Goal: Transaction & Acquisition: Purchase product/service

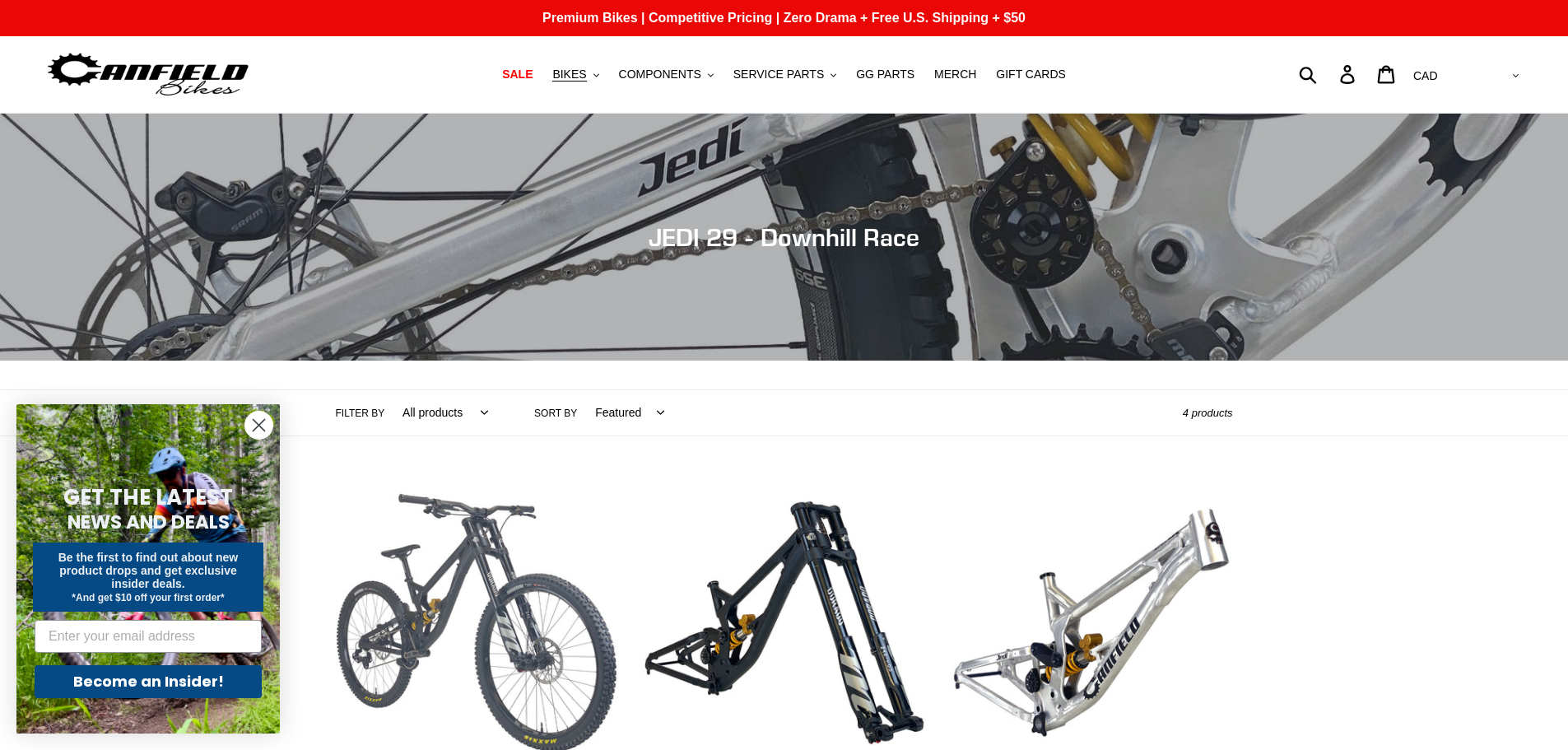
scroll to position [82, 0]
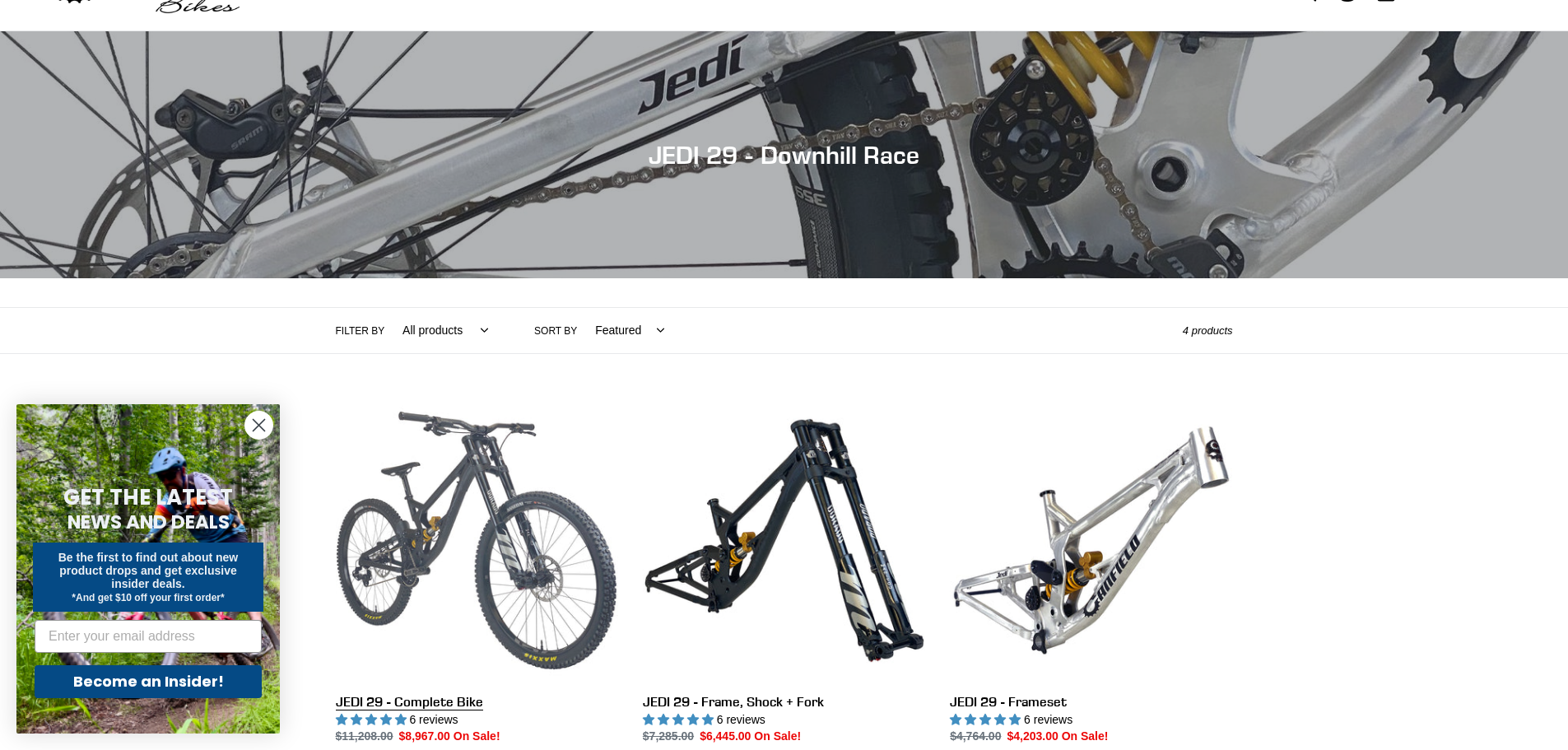
click at [568, 530] on link "JEDI 29 - Complete Bike" at bounding box center [477, 573] width 282 height 346
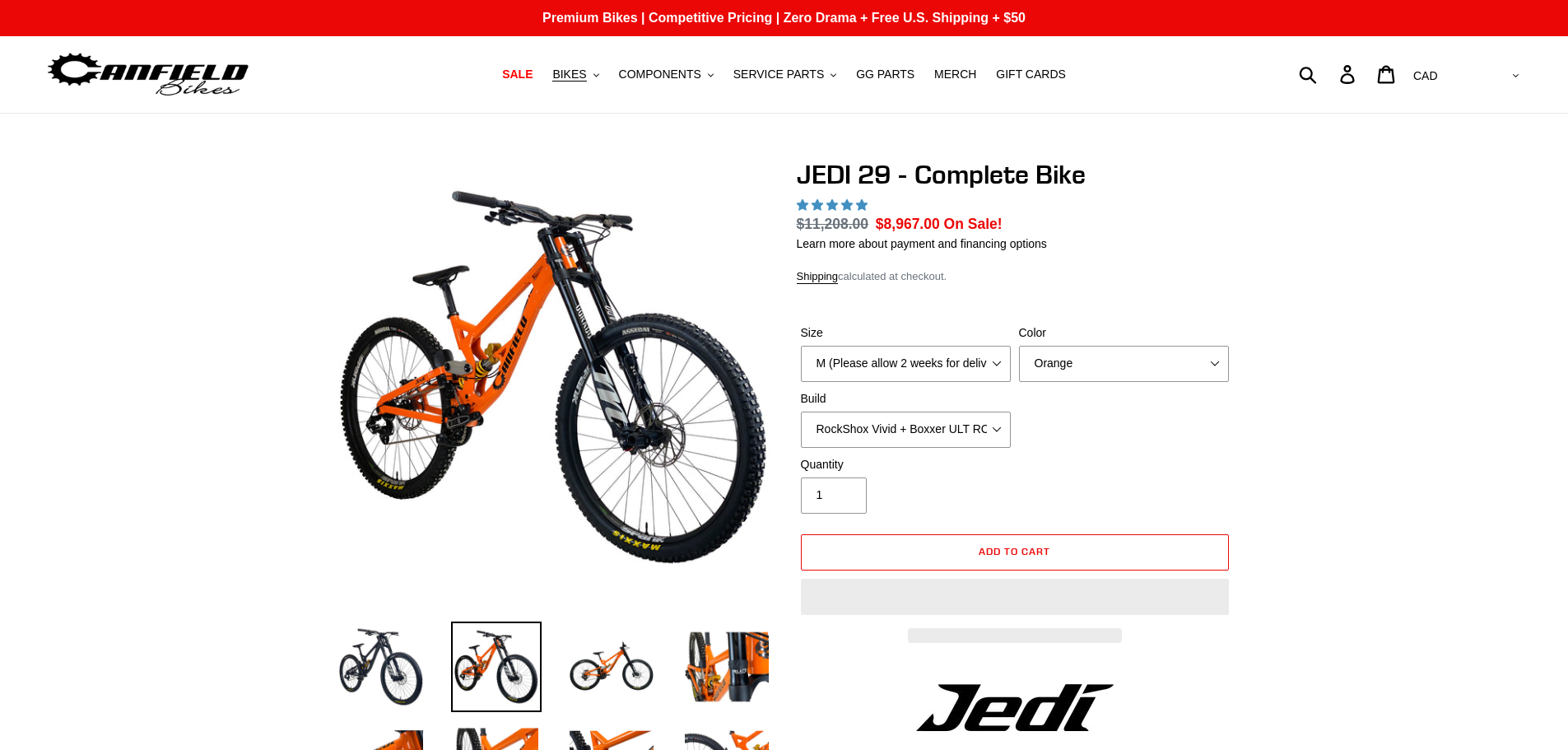
select select "highest-rating"
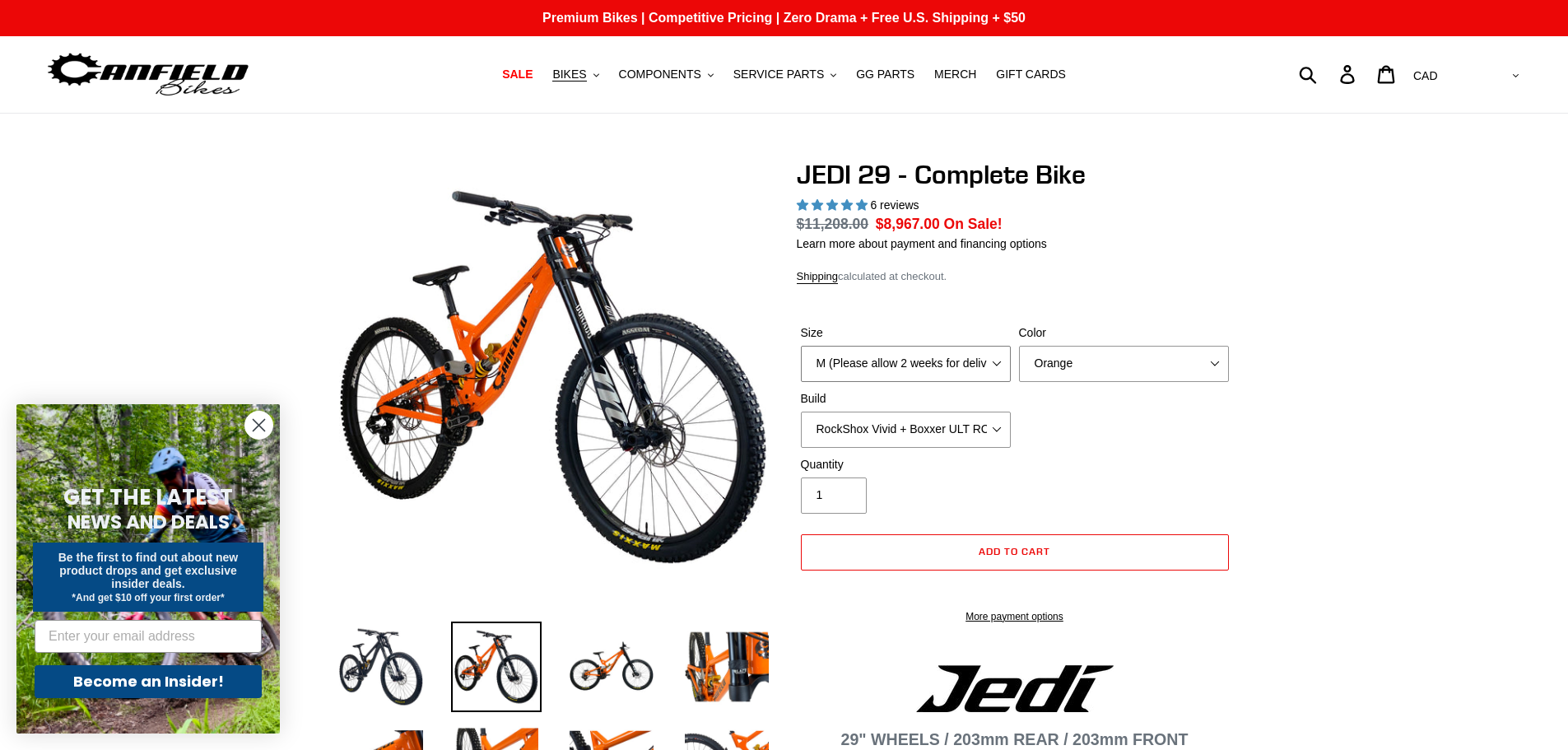
click at [828, 350] on select "M (Please allow 2 weeks for delivery) L (Please allow 2 weeks for delivery) XL …" at bounding box center [905, 364] width 210 height 36
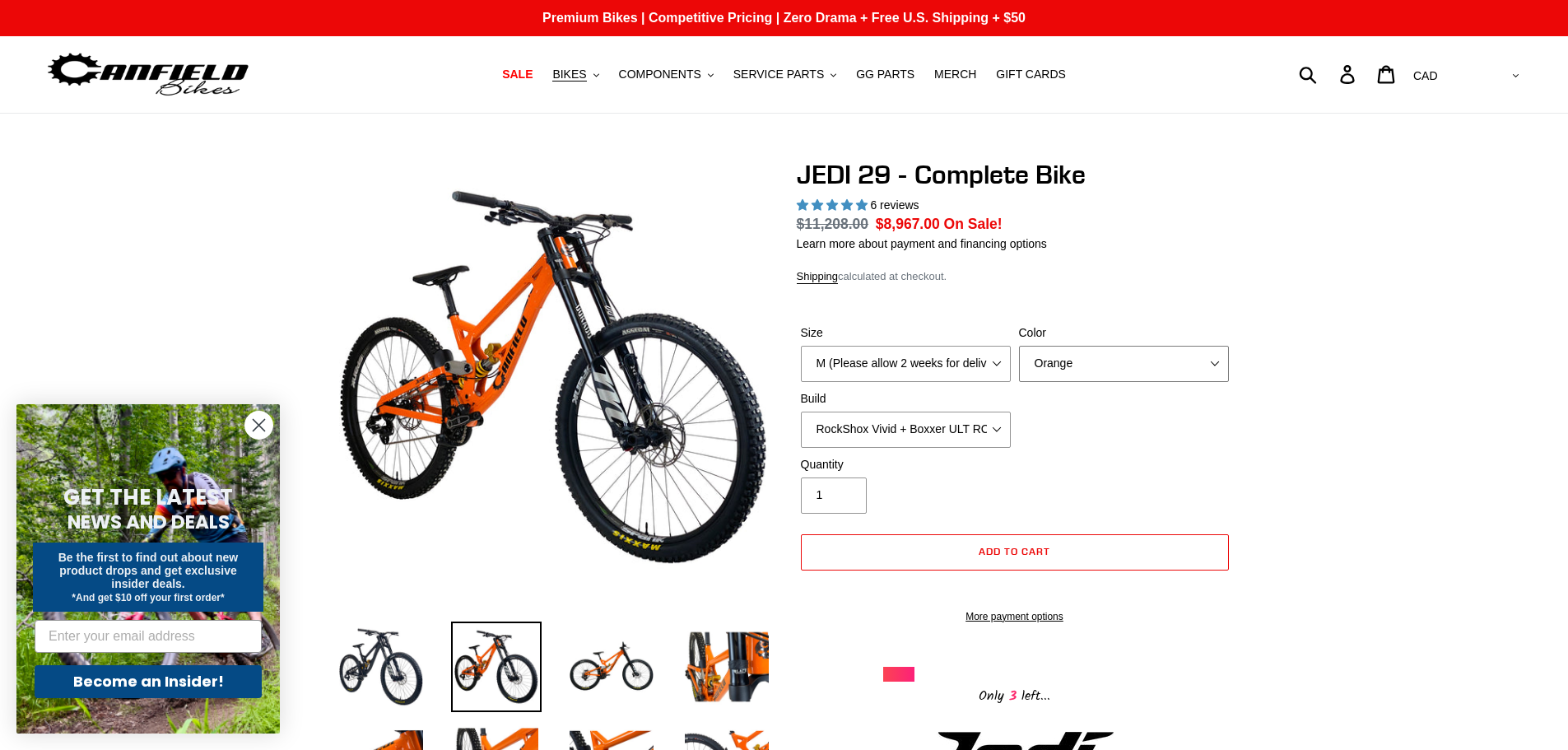
click at [1089, 364] on select "Orange Stealth Black Raw" at bounding box center [1123, 364] width 210 height 36
select select "Stealth Black"
click at [1019, 346] on select "Orange Stealth Black Raw" at bounding box center [1123, 364] width 210 height 36
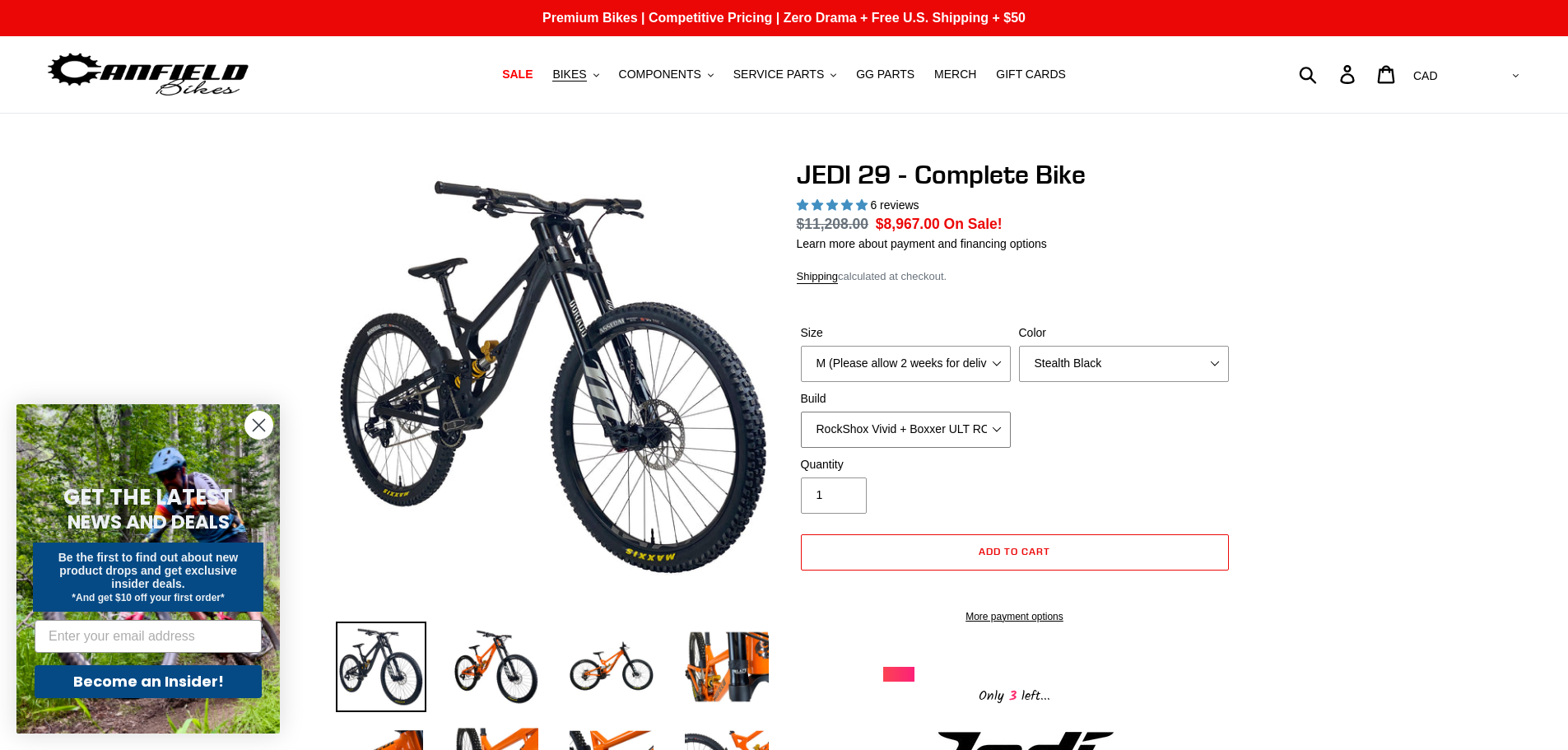
click at [816, 427] on select "RockShox Vivid + Boxxer ULT RC2 C3 200 + SRAM XO RockShox Vivid + Boxxer ULT RC…" at bounding box center [905, 430] width 210 height 36
click at [951, 365] on select "M (Please allow 2 weeks for delivery) L (Please allow 2 weeks for delivery) XL …" at bounding box center [905, 364] width 210 height 36
click at [1166, 432] on div "Size M (Please allow 2 weeks for delivery) L (Please allow 2 weeks for delivery…" at bounding box center [1015, 390] width 437 height 132
drag, startPoint x: 934, startPoint y: 457, endPoint x: 899, endPoint y: 403, distance: 64.4
click at [922, 451] on form "Size M (Please allow 2 weeks for delivery) L (Please allow 2 weeks for delivery…" at bounding box center [1015, 469] width 437 height 342
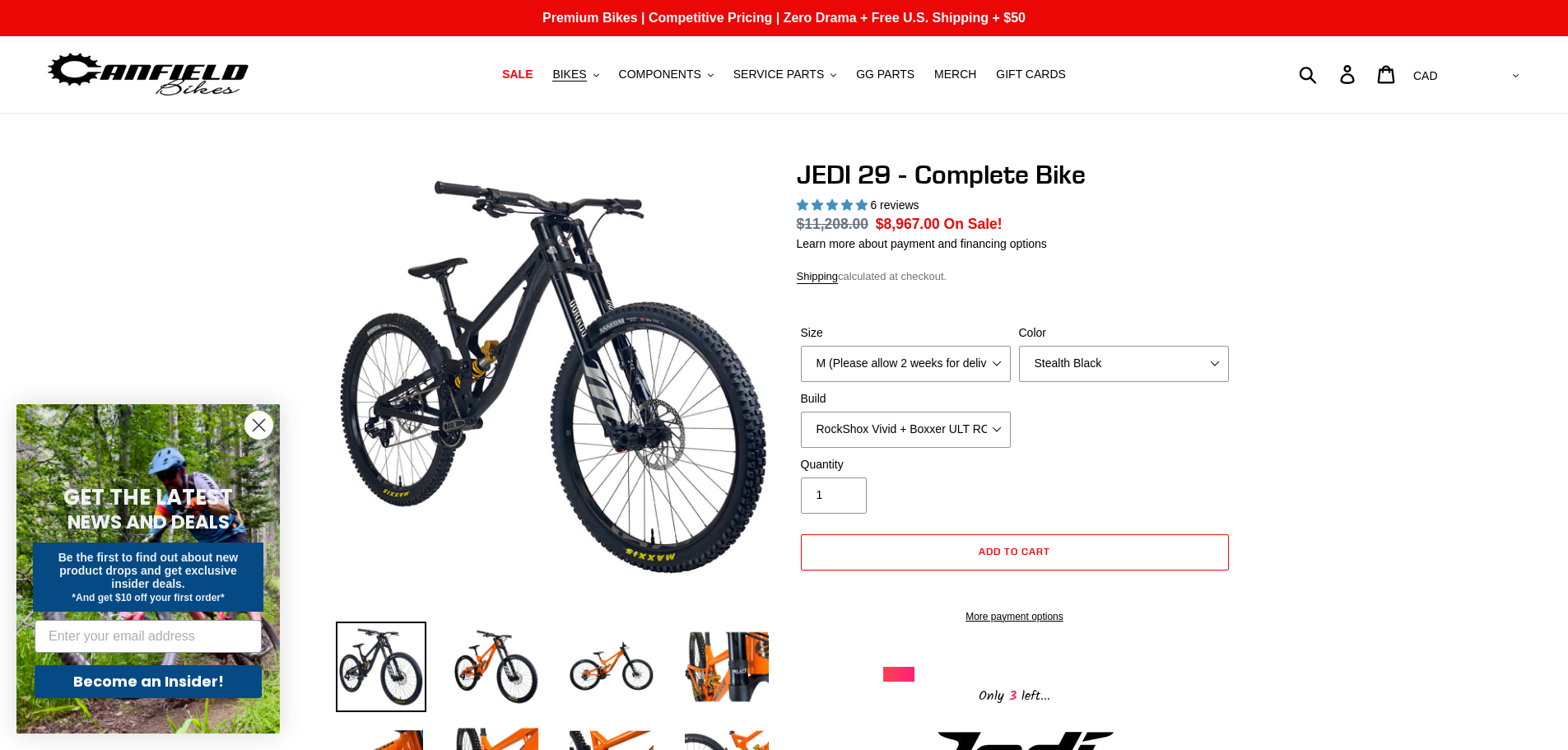
click at [899, 399] on label "Build" at bounding box center [905, 399] width 210 height 17
click at [899, 412] on select "RockShox Vivid + Boxxer ULT RC2 C3 200 + SRAM XO RockShox Vivid + Boxxer ULT RC…" at bounding box center [905, 430] width 210 height 36
click at [905, 427] on select "RockShox Vivid + Boxxer ULT RC2 C3 200 + SRAM XO RockShox Vivid + Boxxer ULT RC…" at bounding box center [905, 430] width 210 height 36
click at [801, 412] on select "RockShox Vivid + Boxxer ULT RC2 C3 200 + SRAM XO RockShox Vivid + Boxxer ULT RC…" at bounding box center [905, 430] width 210 height 36
click at [931, 442] on select "RockShox Vivid + Boxxer ULT RC2 C3 200 + SRAM XO RockShox Vivid + Boxxer ULT RC…" at bounding box center [905, 430] width 210 height 36
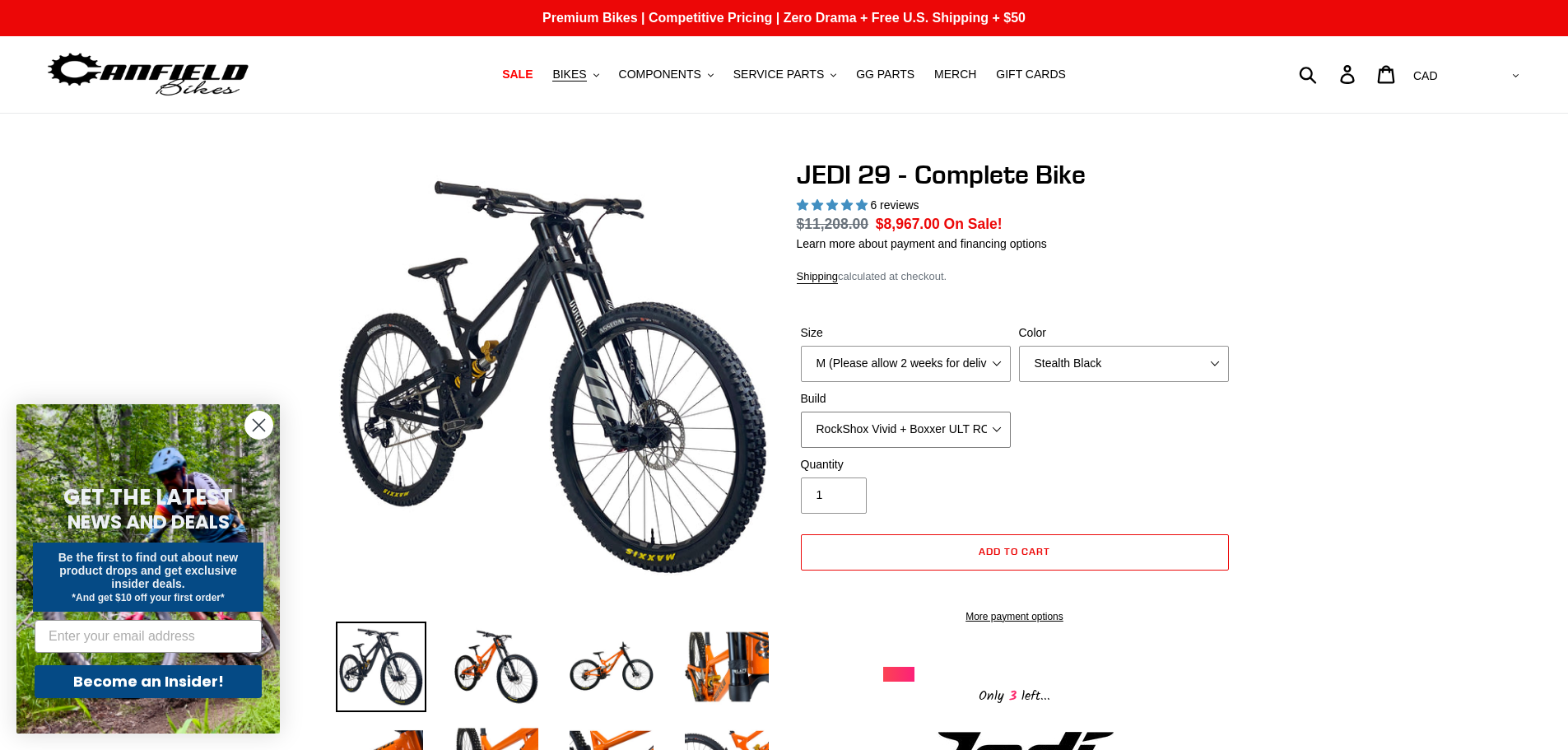
select select "Fox DHX2 + Fox 40 Float Grip 2 203 + SRAM XO"
click at [801, 412] on select "RockShox Vivid + Boxxer ULT RC2 C3 200 + SRAM XO RockShox Vivid + Boxxer ULT RC…" at bounding box center [905, 430] width 210 height 36
click at [263, 419] on icon "Close dialog" at bounding box center [258, 425] width 29 height 29
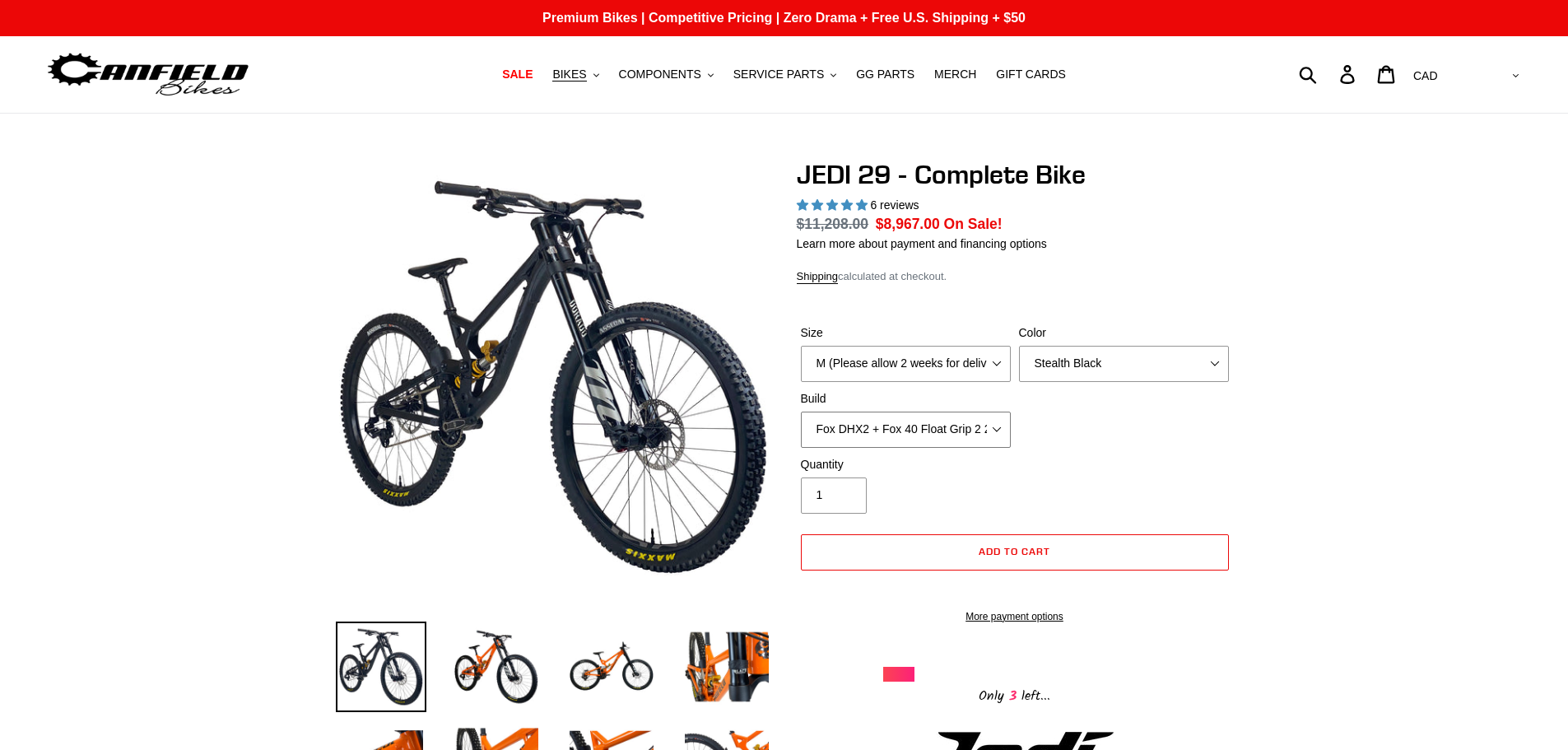
click at [924, 428] on select "RockShox Vivid + Boxxer ULT RC2 C3 200 + SRAM XO RockShox Vivid + Boxxer ULT RC…" at bounding box center [905, 430] width 210 height 36
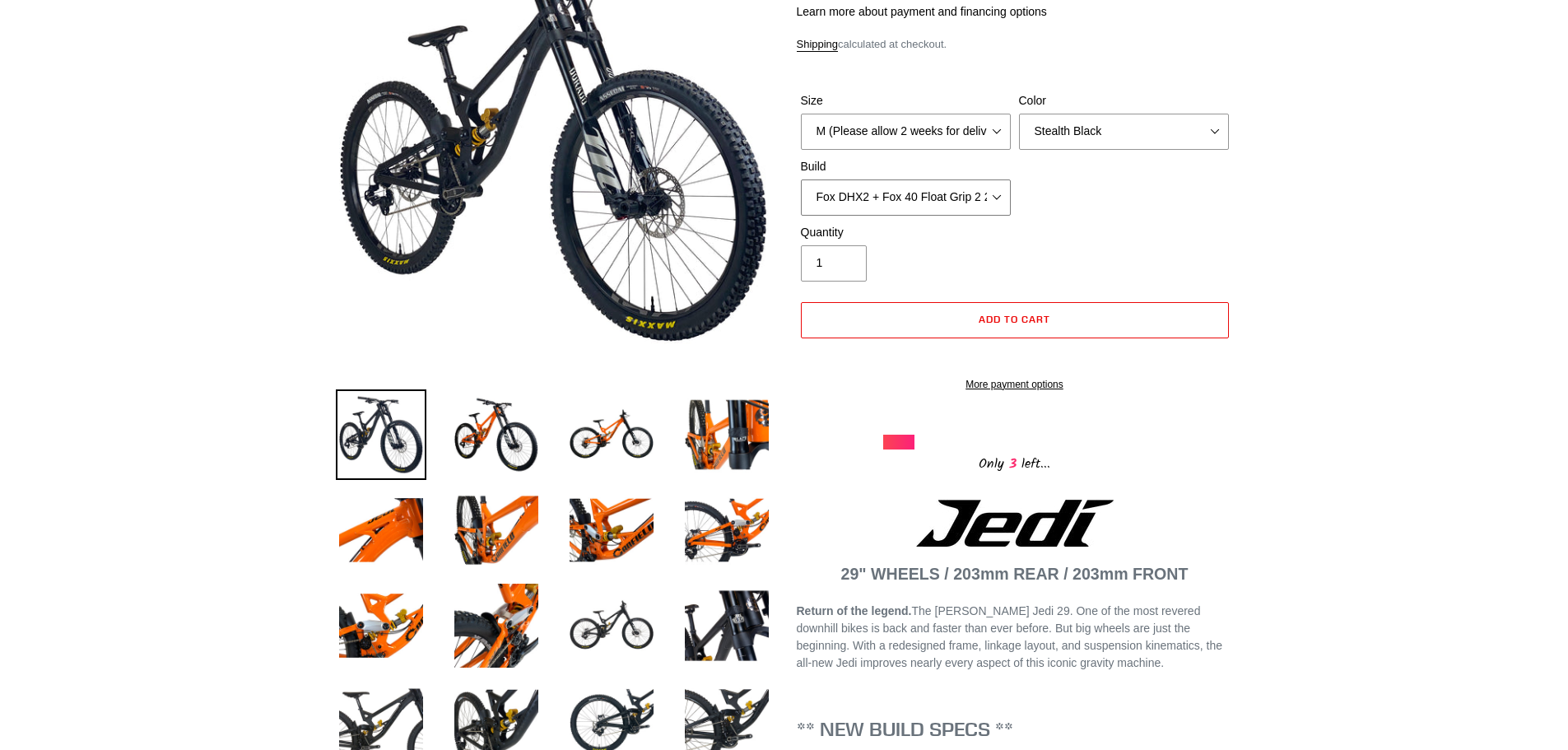
scroll to position [247, 0]
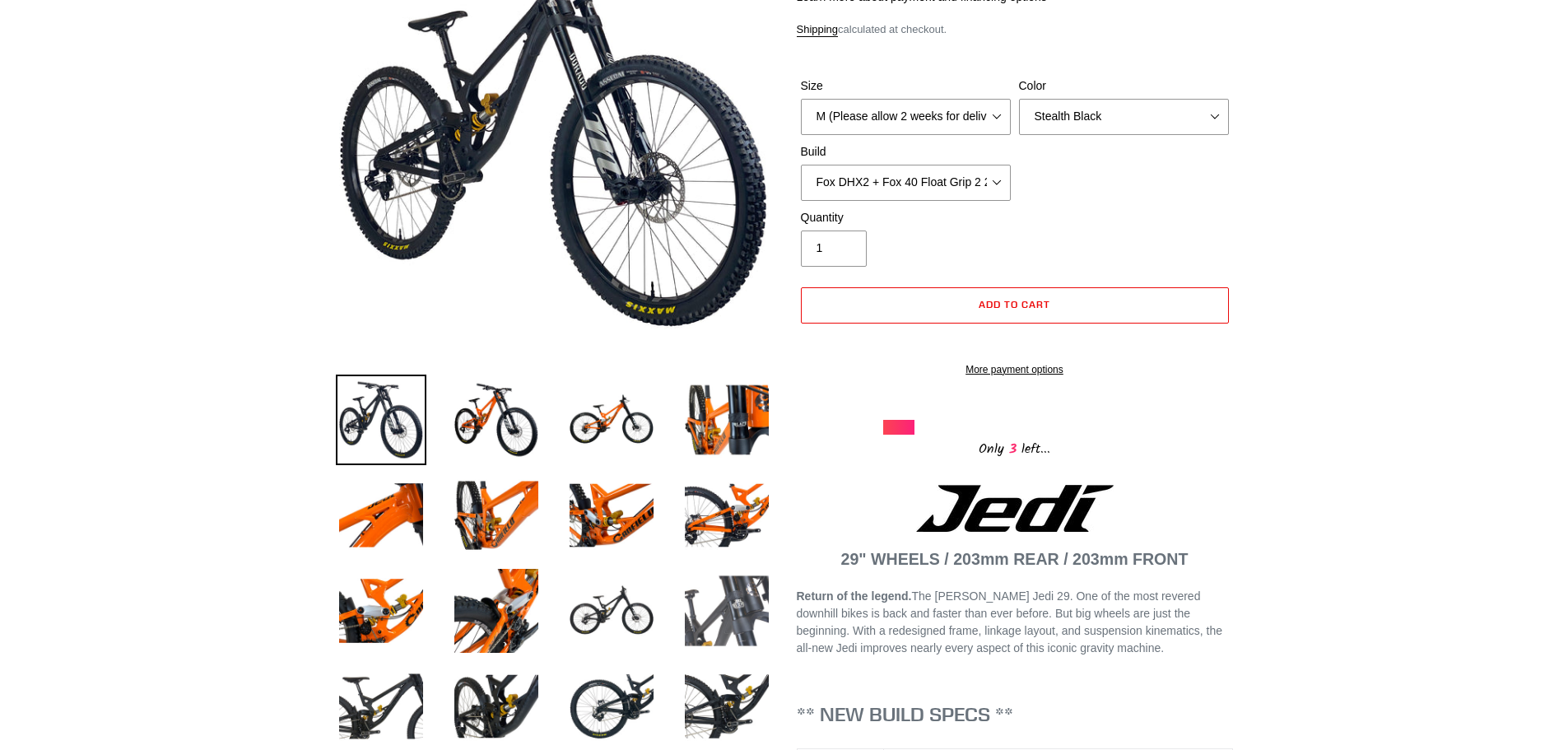
click at [741, 636] on img at bounding box center [726, 611] width 90 height 90
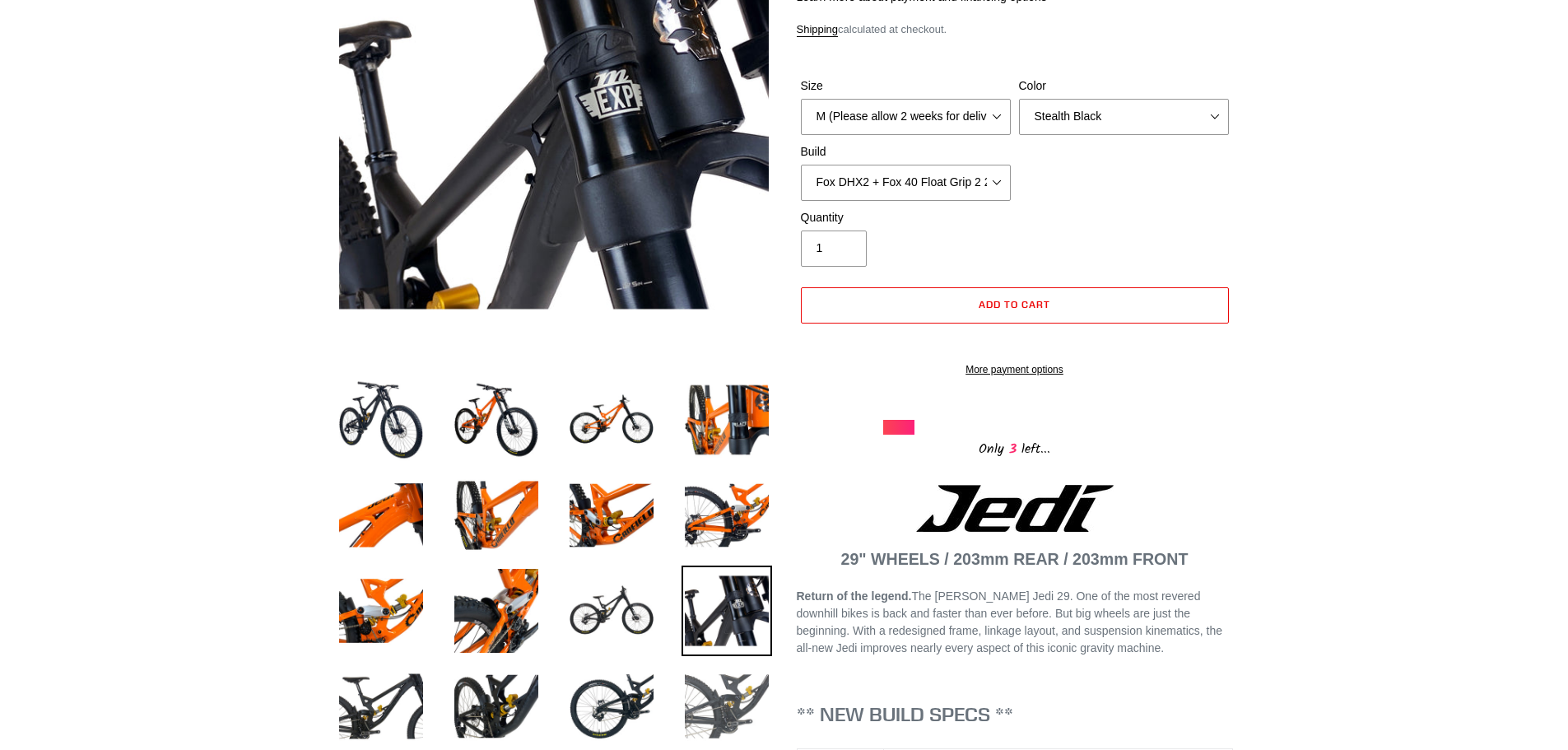
click at [721, 680] on img at bounding box center [726, 706] width 90 height 90
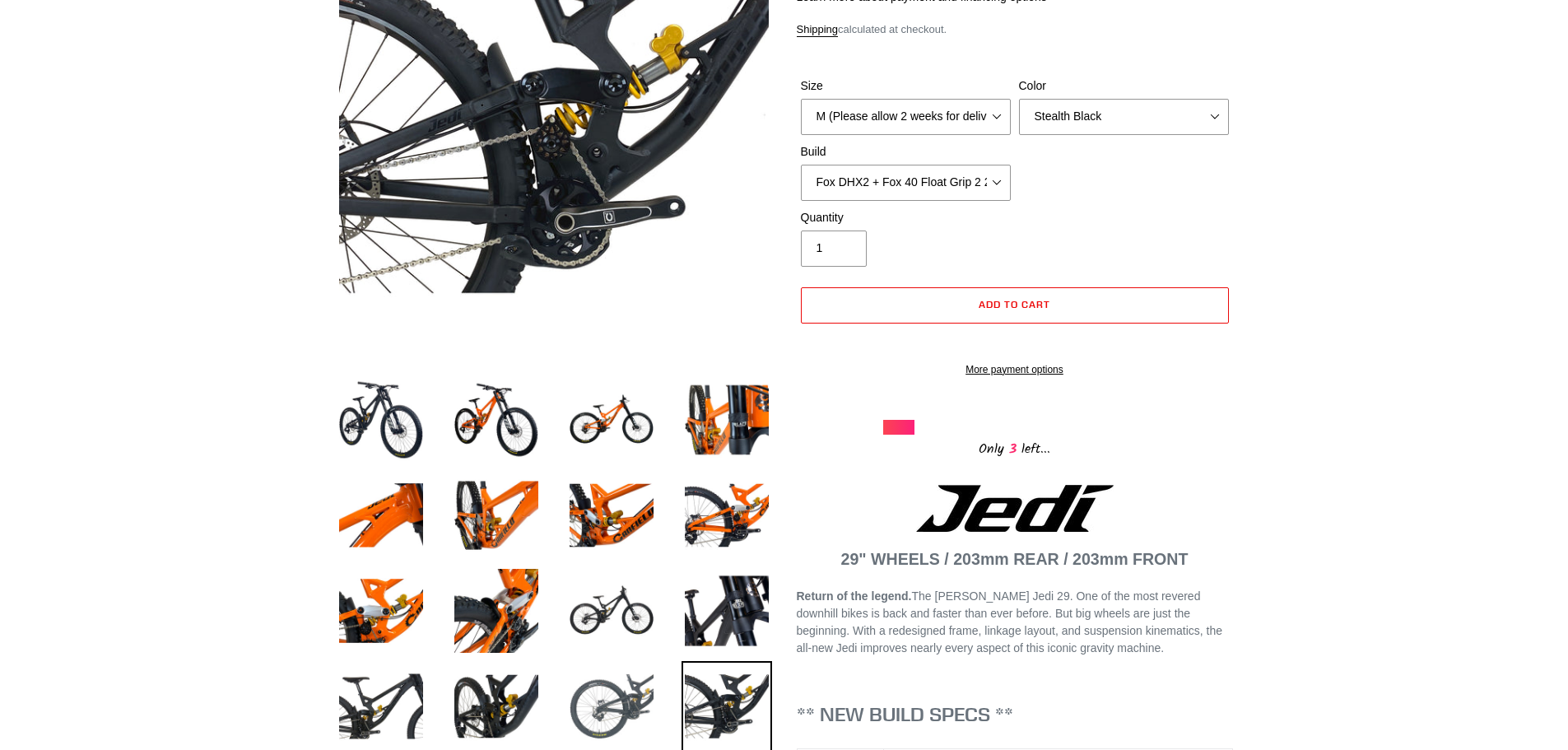
click at [620, 699] on img at bounding box center [611, 706] width 90 height 90
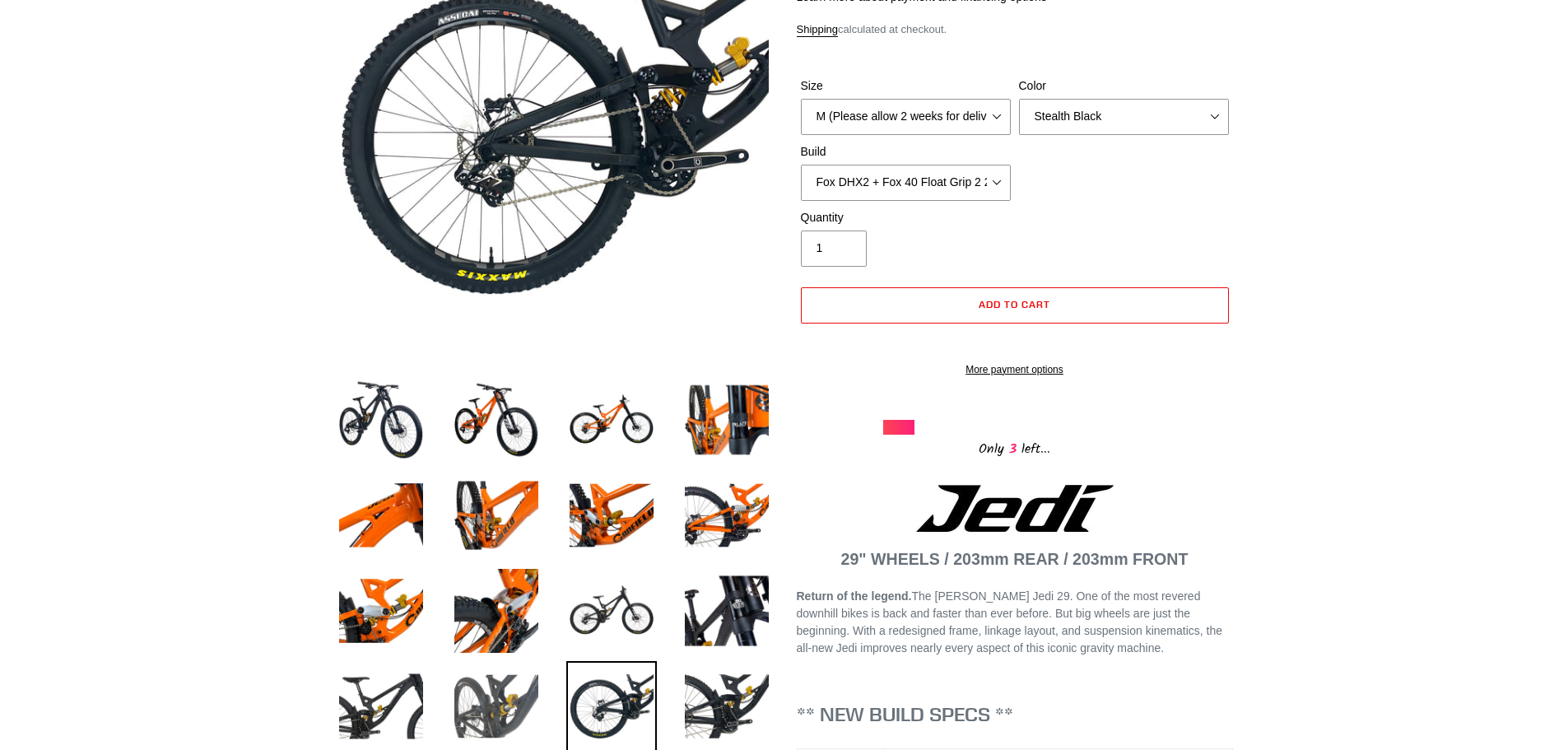
click at [525, 680] on img at bounding box center [496, 706] width 90 height 90
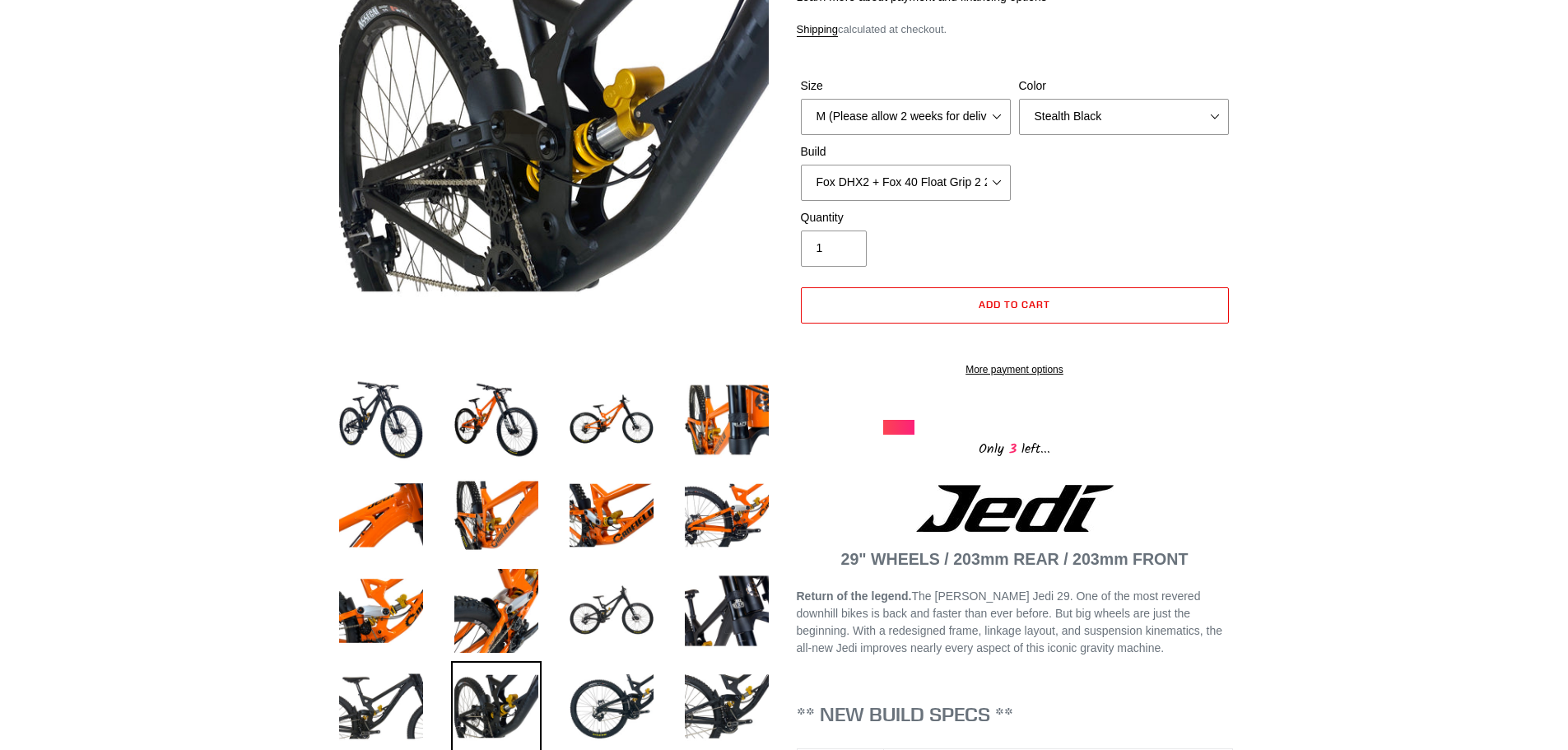
click at [427, 682] on li at bounding box center [484, 710] width 115 height 95
click at [384, 685] on img at bounding box center [381, 706] width 90 height 90
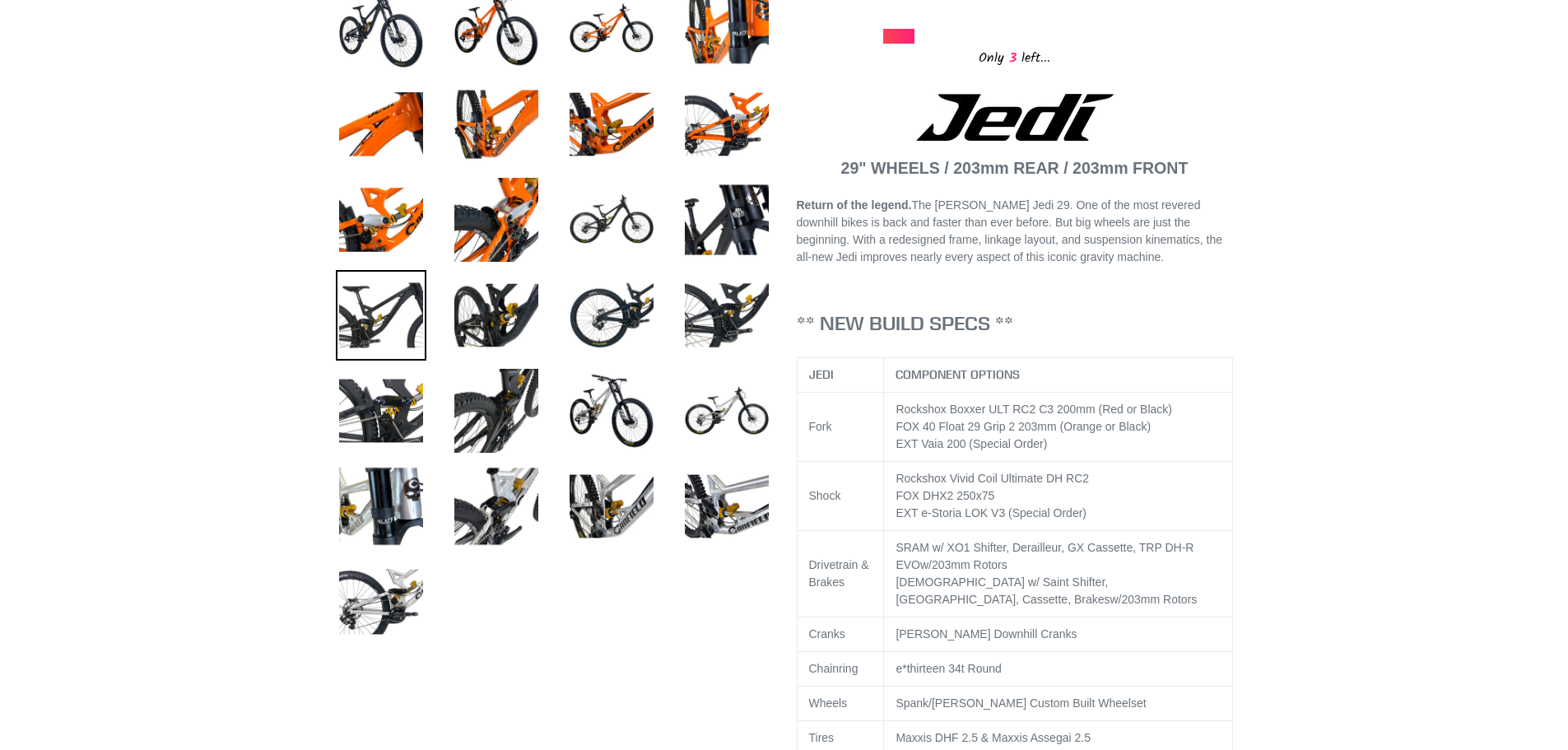
scroll to position [669, 0]
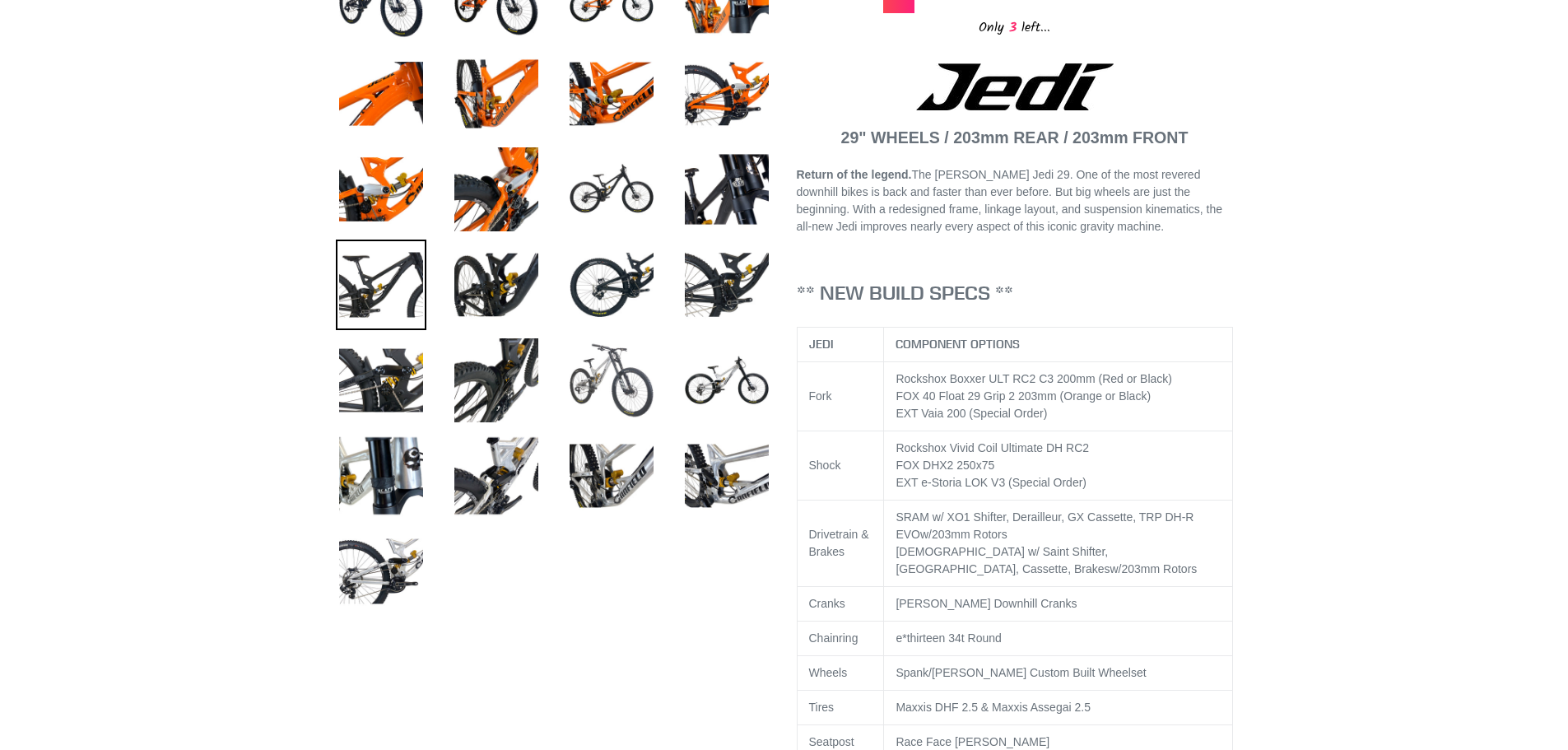
click at [594, 384] on img at bounding box center [611, 380] width 90 height 90
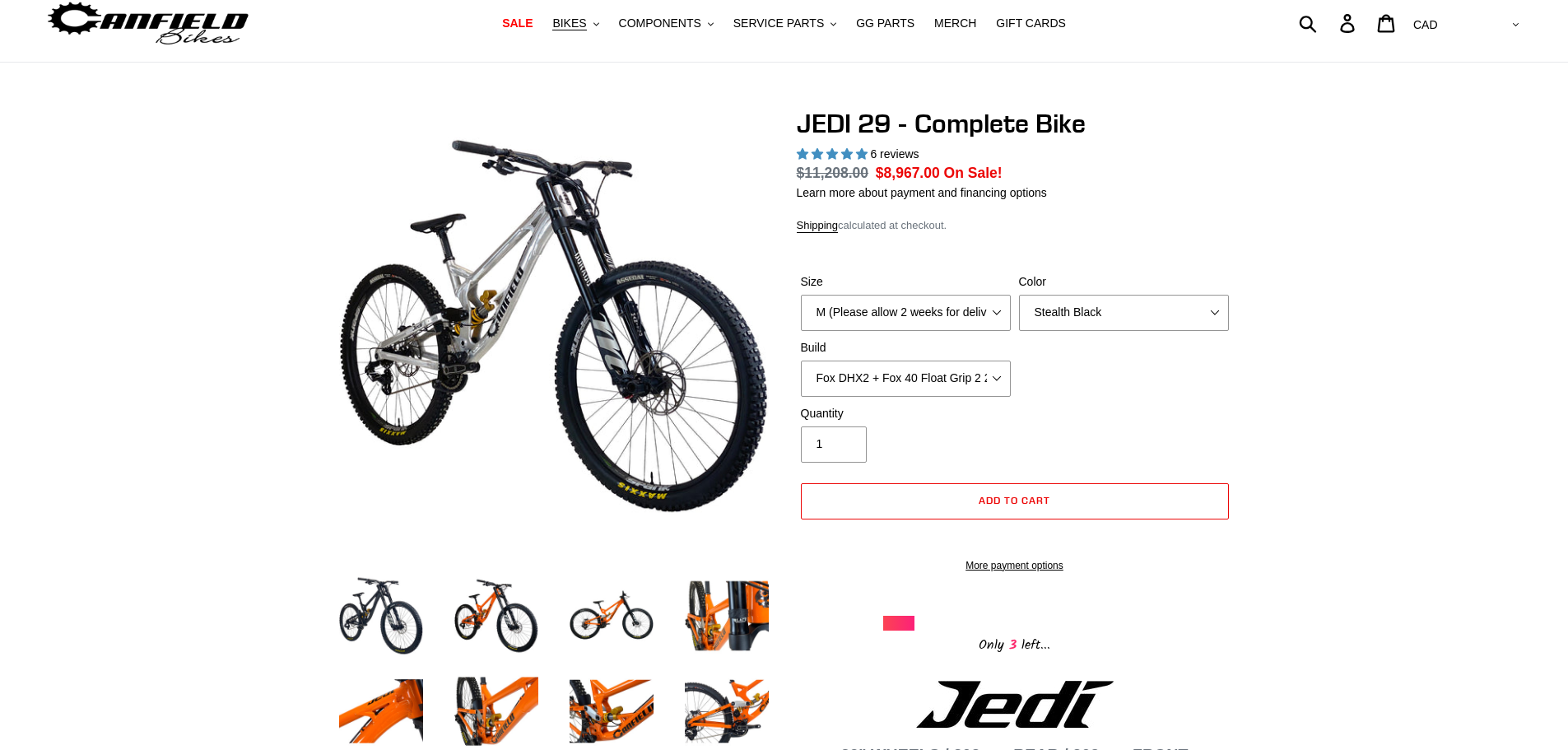
scroll to position [0, 0]
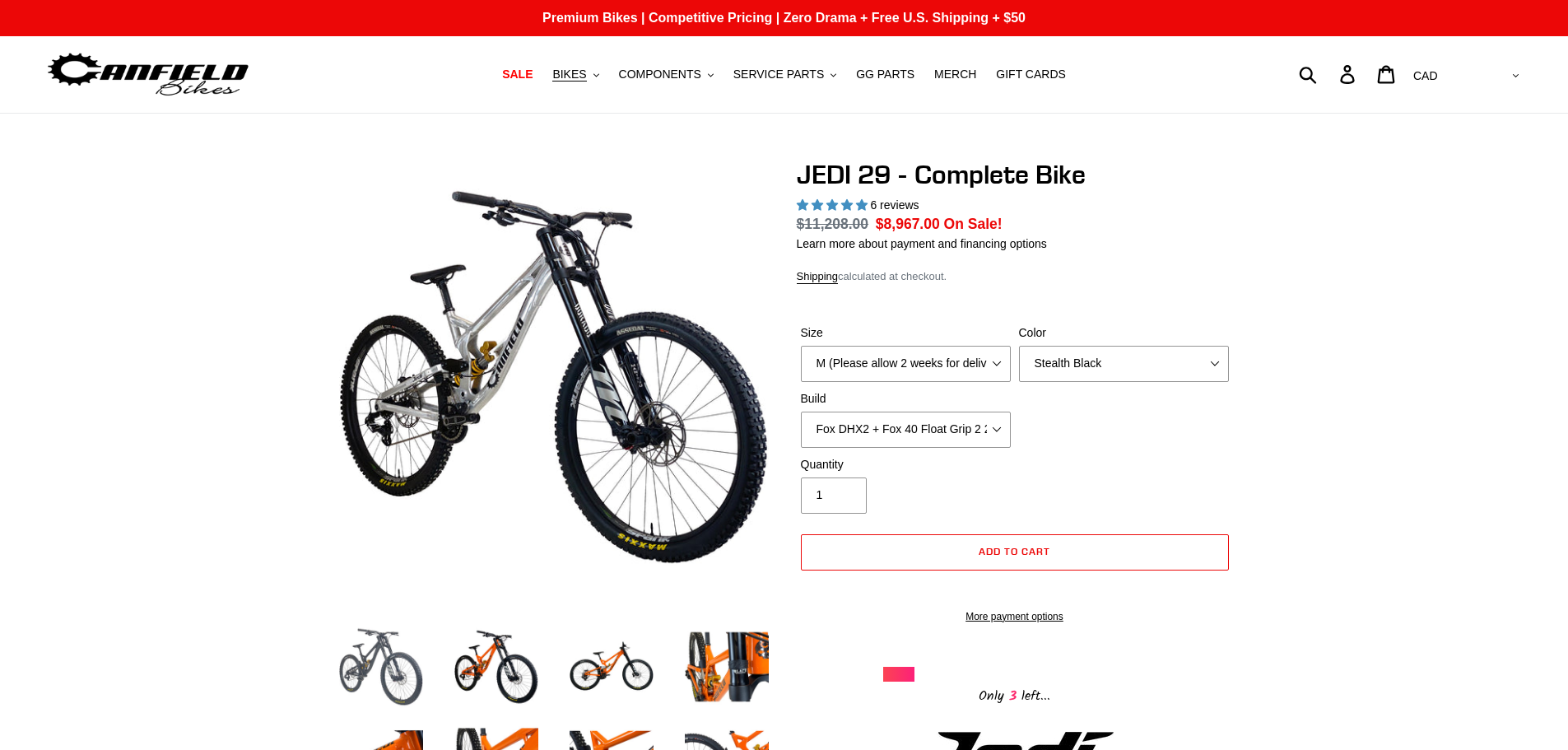
click at [388, 665] on img at bounding box center [381, 666] width 90 height 90
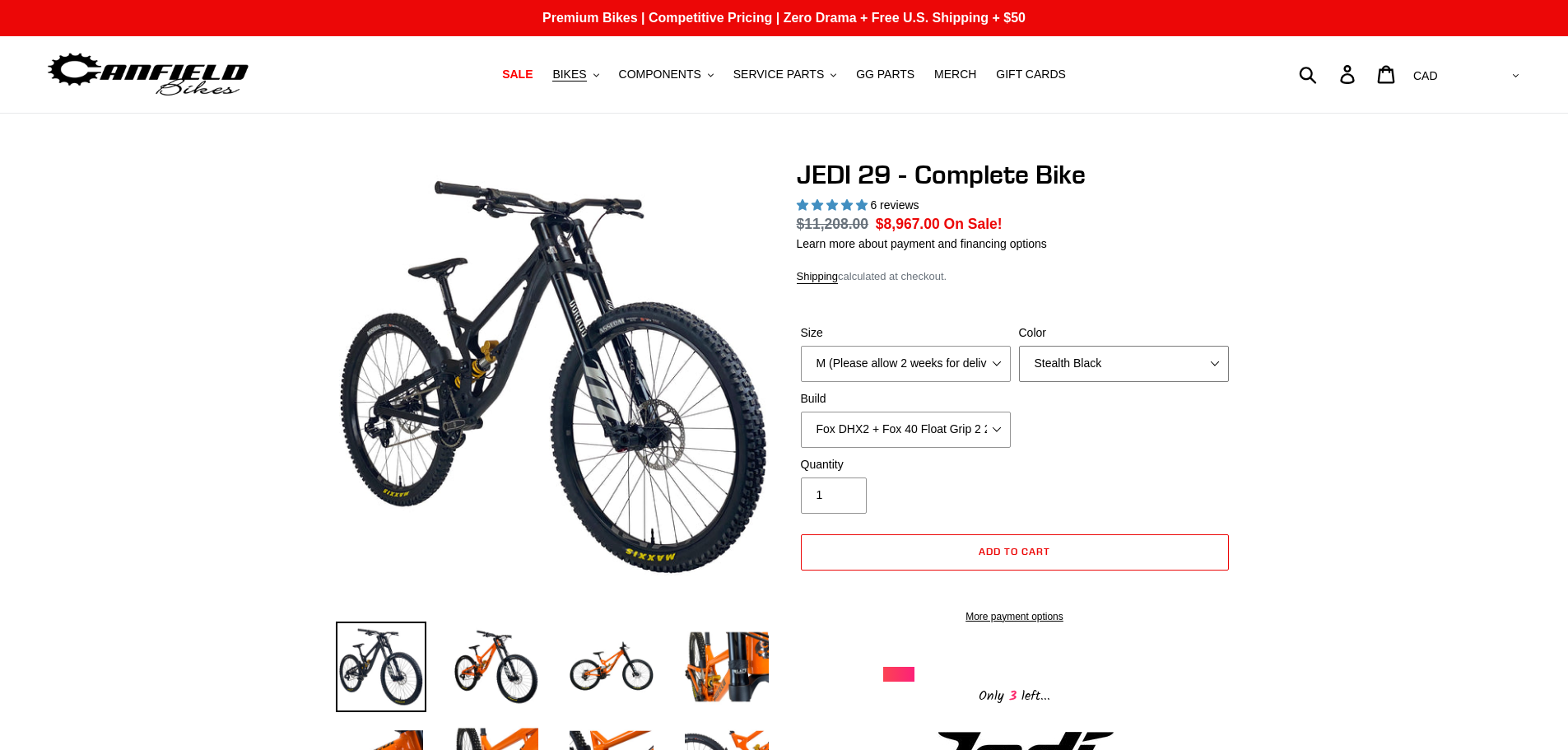
click at [1141, 351] on select "Orange Stealth Black Raw" at bounding box center [1123, 364] width 210 height 36
select select "Raw"
click at [1019, 346] on select "Orange Stealth Black Raw" at bounding box center [1123, 364] width 210 height 36
click at [923, 350] on select "M (Please allow 2 weeks for delivery) L (Please allow 2 weeks for delivery) XL …" at bounding box center [905, 364] width 210 height 36
click at [1146, 440] on div "Size M (Please allow 2 weeks for delivery) L (Please allow 2 weeks for delivery…" at bounding box center [1015, 390] width 437 height 132
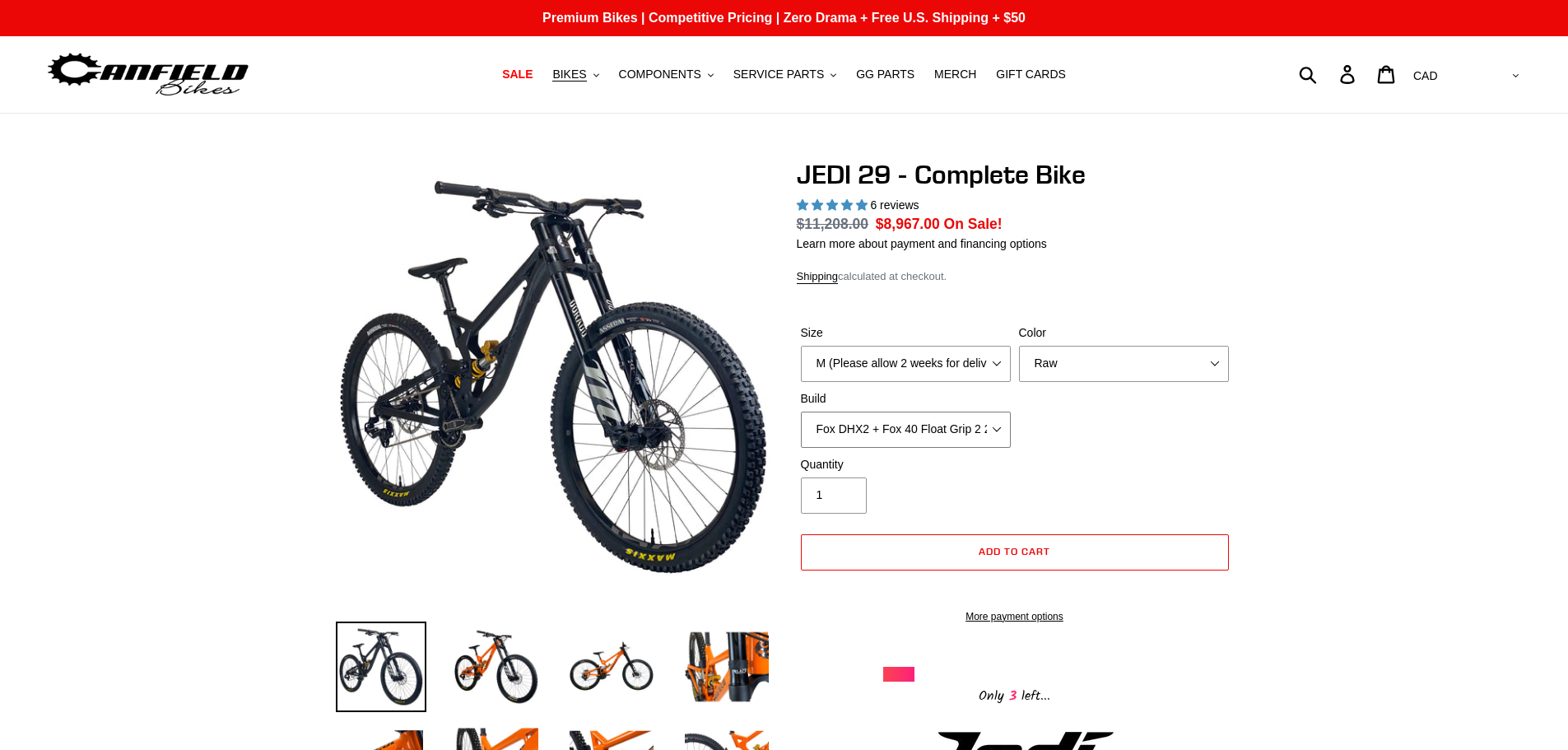
click at [982, 420] on select "RockShox Vivid + Boxxer ULT RC2 C3 200 + SRAM XO RockShox Vivid + Boxxer ULT RC…" at bounding box center [905, 430] width 210 height 36
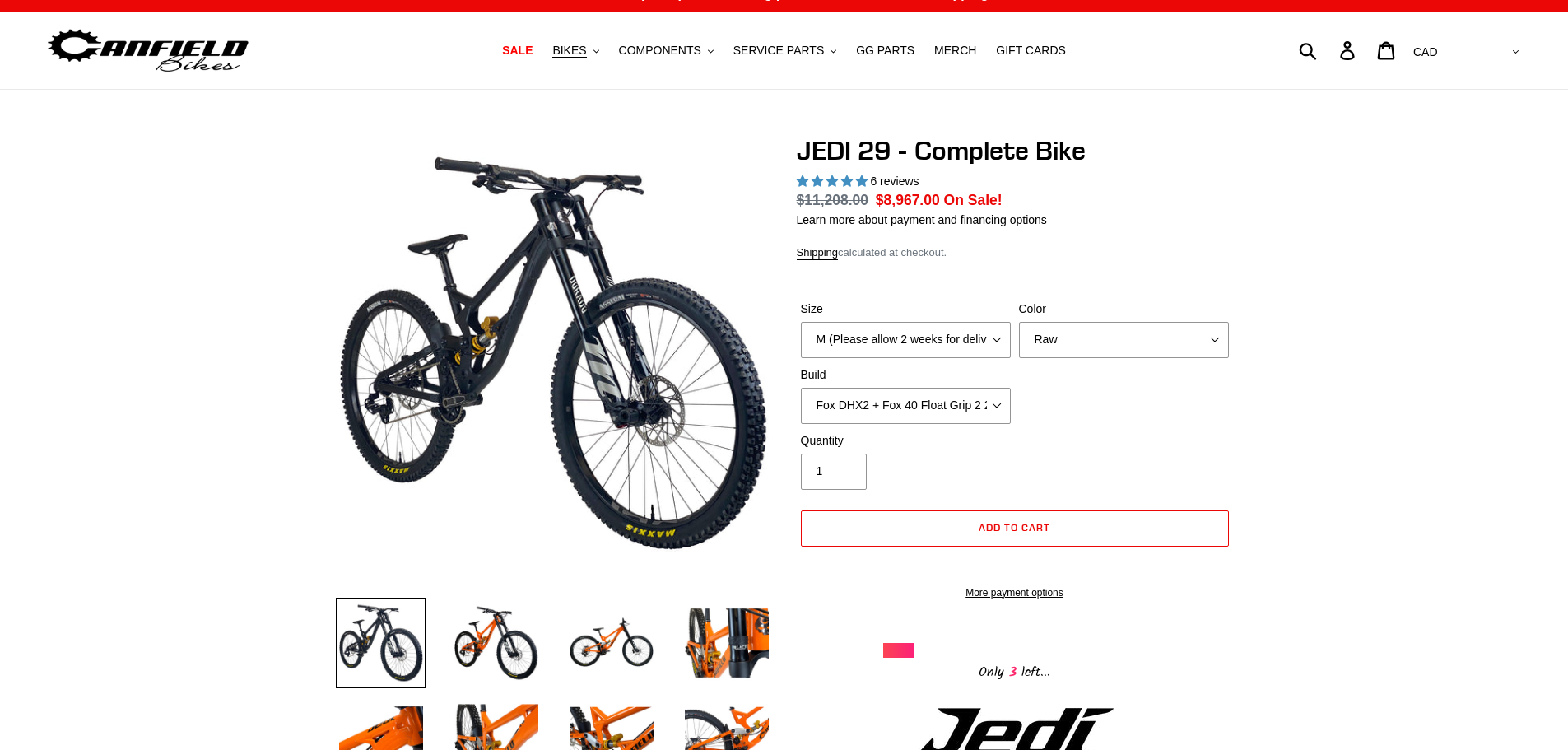
scroll to position [17, 0]
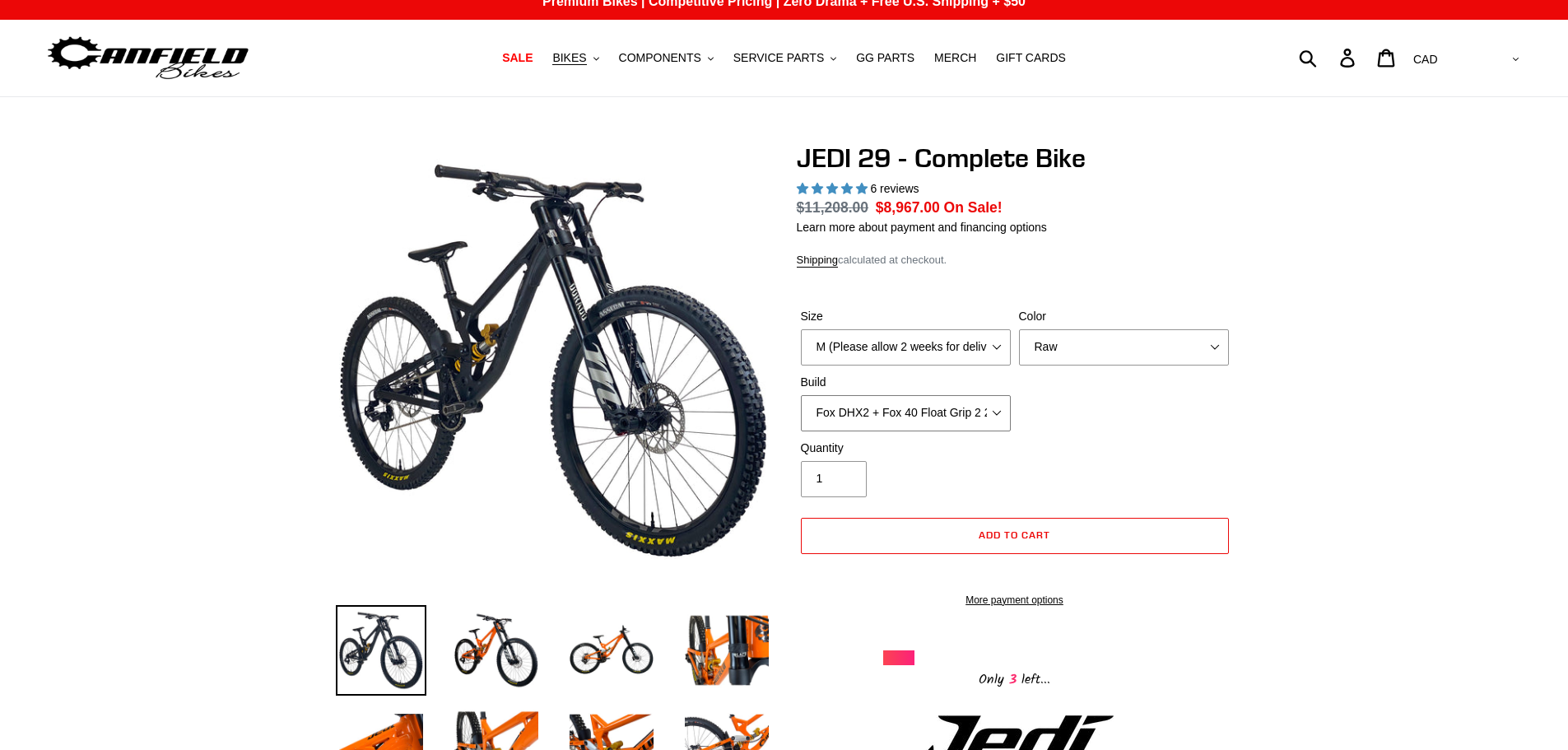
click at [914, 428] on select "RockShox Vivid + Boxxer ULT RC2 C3 200 + SRAM XO RockShox Vivid + Boxxer ULT RC…" at bounding box center [905, 414] width 210 height 36
select select "RockShox Vivid + Boxxer ULT RC2 C3 200 + SRAM XO"
click at [801, 395] on select "RockShox Vivid + Boxxer ULT RC2 C3 200 + SRAM XO RockShox Vivid + Boxxer ULT RC…" at bounding box center [905, 414] width 210 height 36
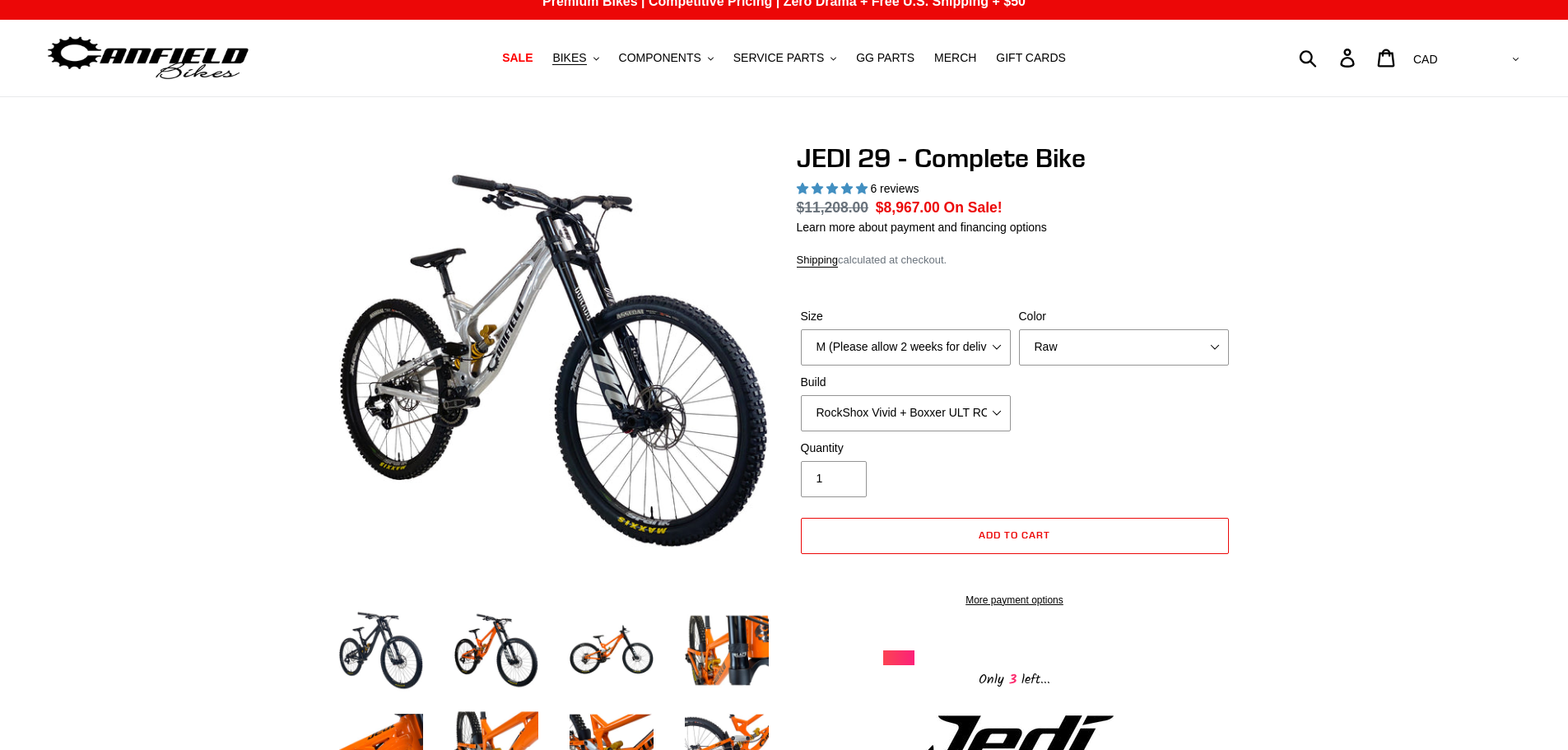
drag, startPoint x: 1288, startPoint y: 234, endPoint x: 557, endPoint y: 80, distance: 747.0
click at [570, 74] on nav "SALE BIKES .cls-1{fill:#231f20} SHOP ALL BIKES SHOP DEMO BIKES - On SALE Now! J…" at bounding box center [784, 58] width 740 height 76
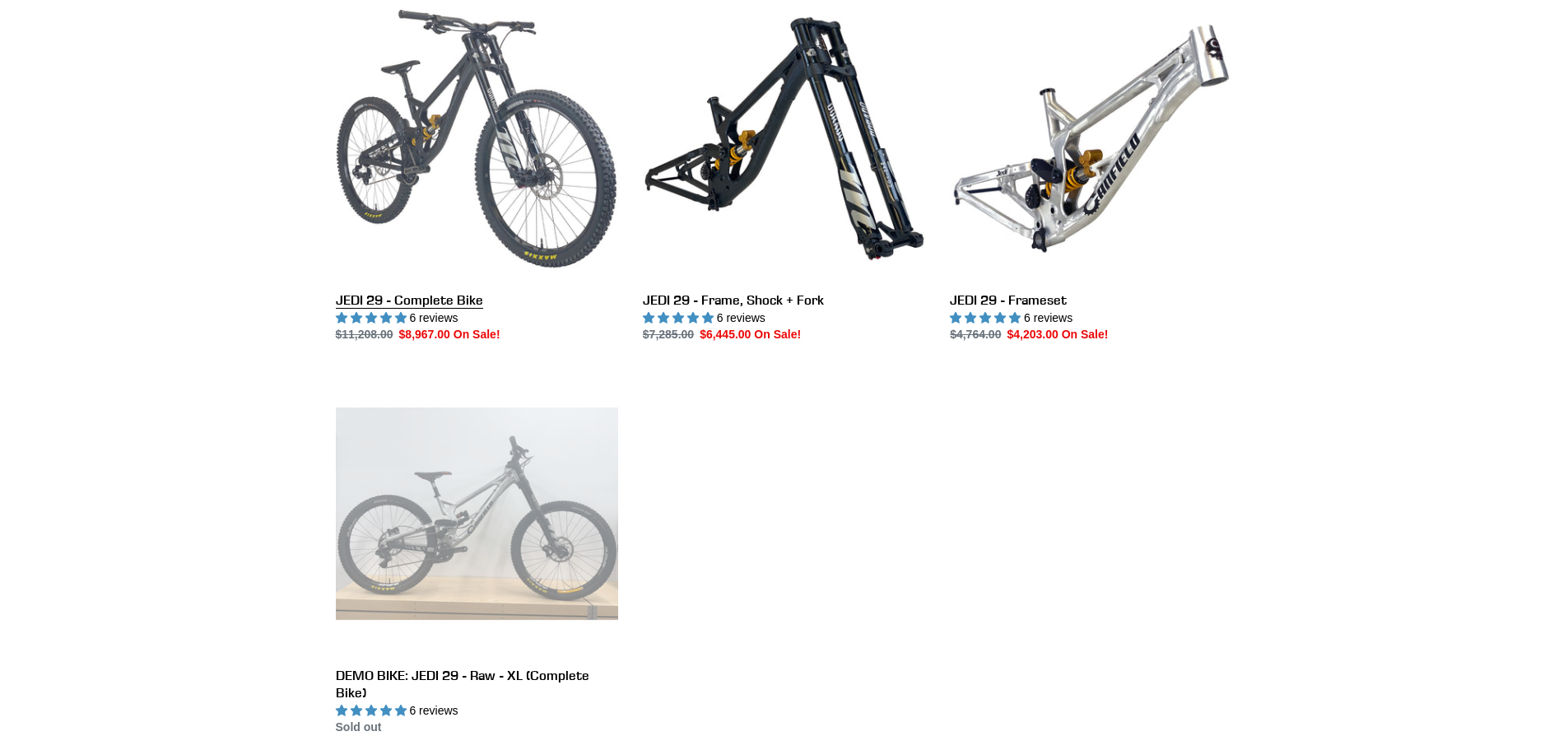
scroll to position [494, 0]
